Goal: Information Seeking & Learning: Learn about a topic

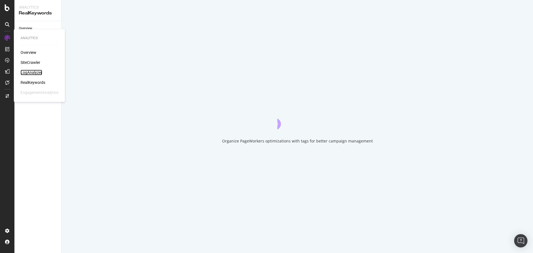
click at [38, 74] on div "LogAnalyzer" at bounding box center [32, 73] width 22 height 6
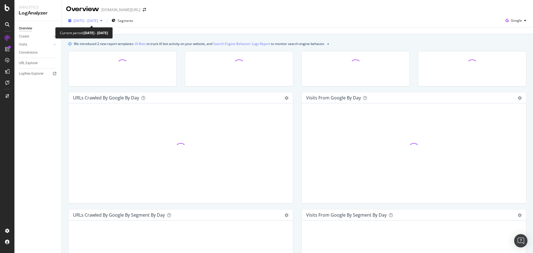
click at [98, 20] on span "2025 Aug. 8th - Sep. 6th" at bounding box center [86, 20] width 24 height 5
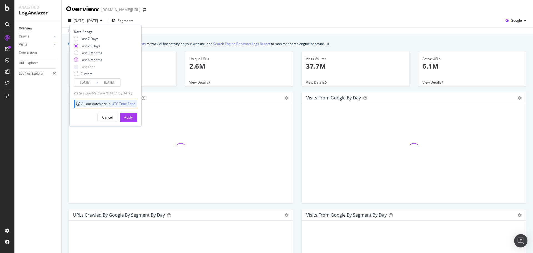
click at [93, 60] on div "Last 6 Months" at bounding box center [92, 60] width 22 height 5
type input "2025/03/07"
click at [138, 122] on div "Date Range Last 7 Days Last 28 Days Last 3 Months Last 6 Months Last Year Custo…" at bounding box center [105, 75] width 72 height 101
click at [133, 120] on div "Apply" at bounding box center [128, 117] width 9 height 8
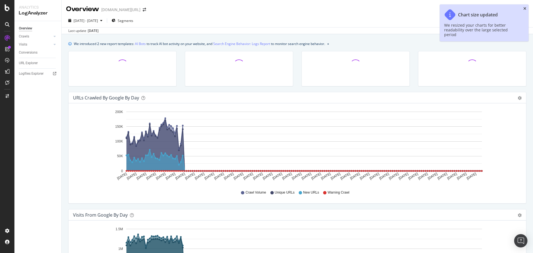
click at [525, 9] on icon "close toast" at bounding box center [525, 9] width 3 height 4
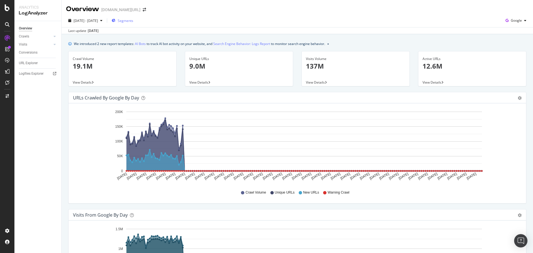
click at [133, 19] on span "Segments" at bounding box center [126, 20] width 16 height 5
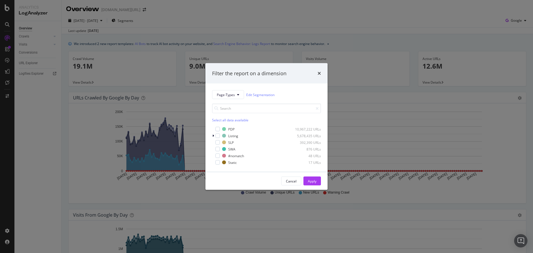
click at [222, 25] on div "Filter the report on a dimension Page-Types Edit Segmentation Select all data a…" at bounding box center [266, 126] width 533 height 253
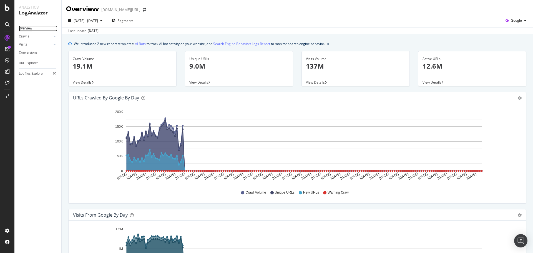
click at [32, 28] on div "Overview" at bounding box center [25, 29] width 13 height 6
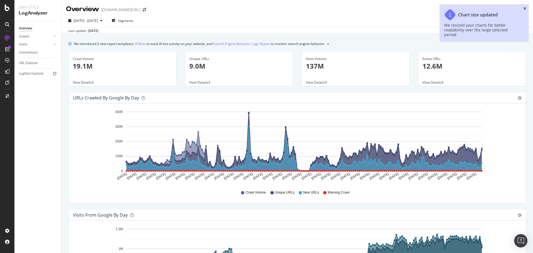
click at [526, 9] on icon "close toast" at bounding box center [525, 9] width 3 height 4
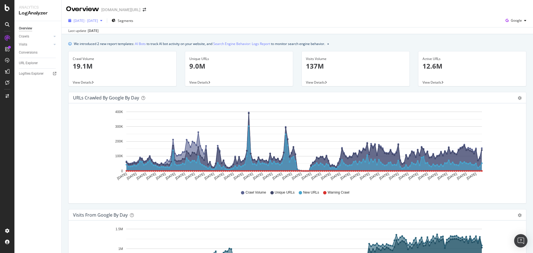
click at [85, 18] on div "2025 Mar. 7th - Sep. 6th" at bounding box center [85, 20] width 39 height 8
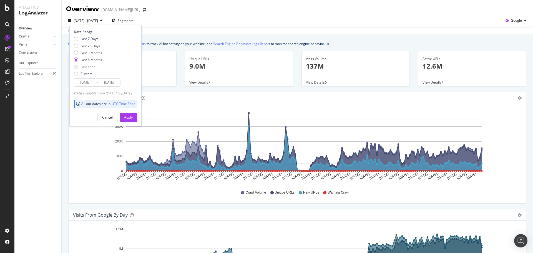
click at [98, 56] on div "Last 7 Days Last 28 Days Last 3 Months Last 6 Months Last Year Custom" at bounding box center [88, 57] width 28 height 42
click at [98, 58] on div "Last 6 Months" at bounding box center [92, 60] width 22 height 5
click at [133, 115] on div "Apply" at bounding box center [128, 117] width 9 height 5
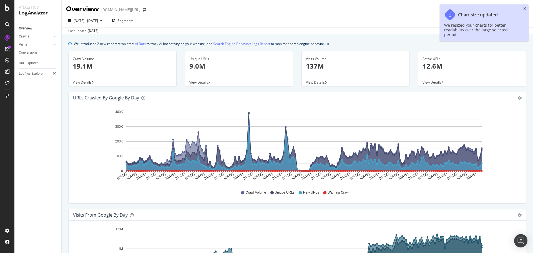
click at [525, 7] on icon "close toast" at bounding box center [525, 9] width 3 height 4
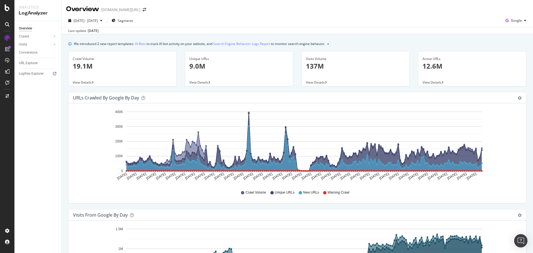
click at [508, 12] on div "Overview trendyol.com/ro" at bounding box center [298, 7] width 472 height 14
click at [133, 23] on span "Segments" at bounding box center [126, 20] width 16 height 5
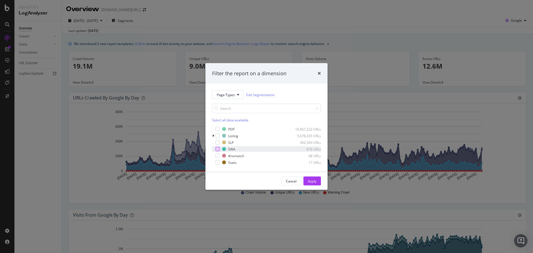
click at [218, 150] on div "modal" at bounding box center [218, 149] width 4 height 4
click at [308, 184] on div "Apply" at bounding box center [312, 181] width 9 height 8
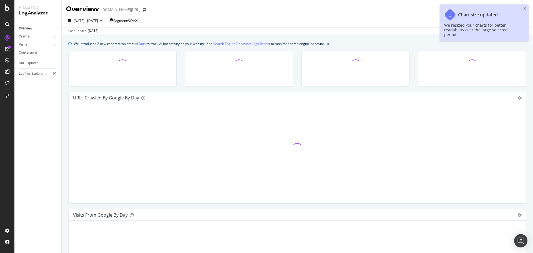
click at [225, 25] on div "2025 Mar. 7th - Sep. 6th Segment: SWA Google" at bounding box center [298, 21] width 472 height 11
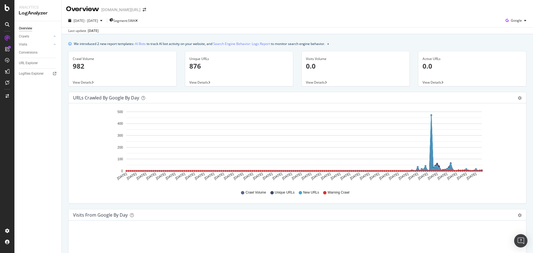
click at [241, 17] on div "2025 Mar. 7th - Sep. 6th Segment: SWA Google" at bounding box center [298, 21] width 472 height 11
click at [135, 21] on span "Segment: SWA" at bounding box center [124, 20] width 22 height 5
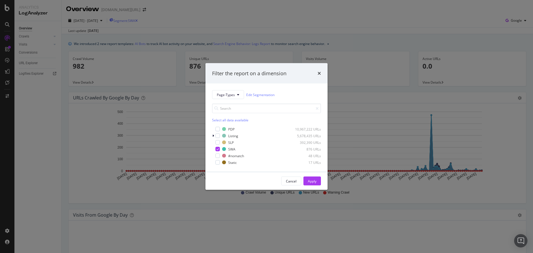
click at [203, 15] on div "Filter the report on a dimension Page-Types Edit Segmentation Select all data a…" at bounding box center [266, 126] width 533 height 253
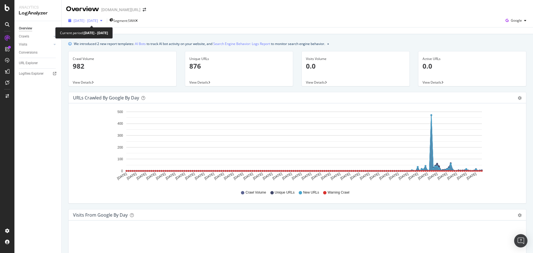
click at [98, 23] on div "2025 Mar. 7th - Sep. 6th" at bounding box center [85, 20] width 39 height 8
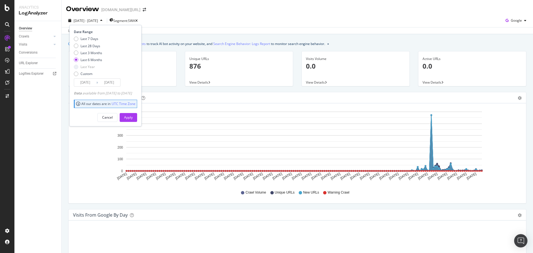
click at [269, 20] on div "2025 Mar. 7th - Sep. 6th Segment: SWA Date Range Last 7 Days Last 28 Days Last …" at bounding box center [298, 21] width 472 height 11
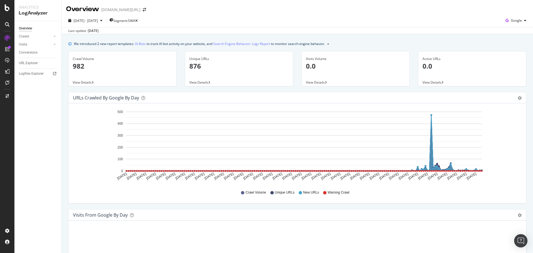
click at [329, 44] on icon "close banner" at bounding box center [329, 44] width 2 height 2
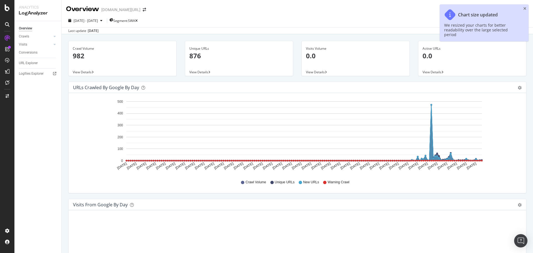
click at [528, 9] on div "Chart size updated We resized your charts for better readability over the large…" at bounding box center [484, 22] width 89 height 37
click at [526, 9] on icon "close toast" at bounding box center [525, 9] width 3 height 4
